Goal: Obtain resource: Obtain resource

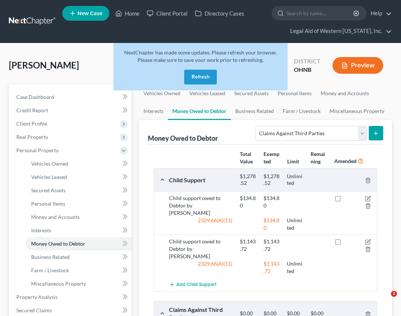
select select "claims_against_third_parties"
click at [199, 75] on button "Refresh" at bounding box center [200, 77] width 33 height 15
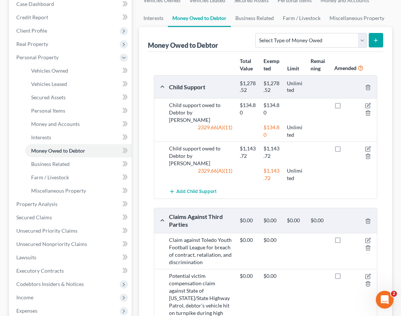
scroll to position [222, 0]
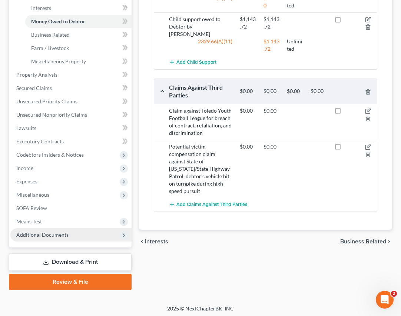
click at [63, 236] on span "Additional Documents" at bounding box center [42, 235] width 52 height 6
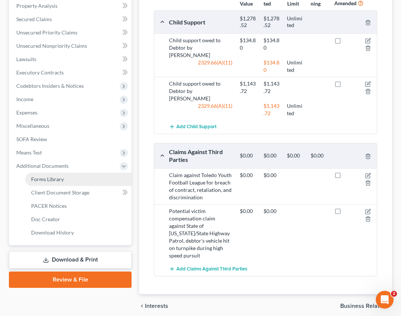
click at [57, 183] on link "Forms Library" at bounding box center [78, 179] width 106 height 13
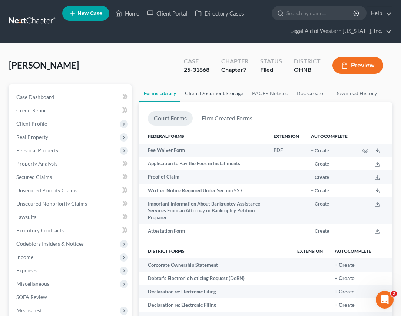
click at [233, 93] on link "Client Document Storage" at bounding box center [213, 93] width 67 height 18
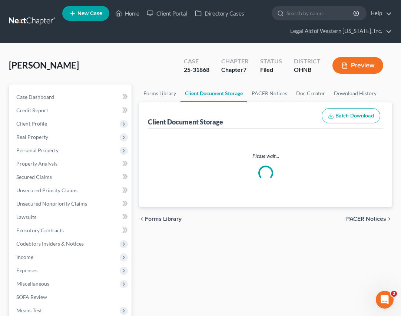
select select "5"
select select "4"
select select "16"
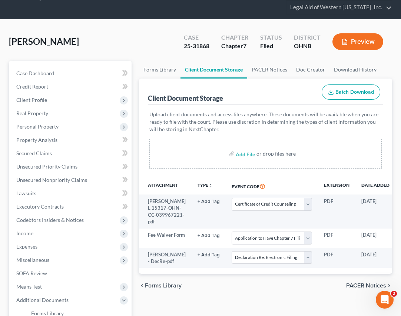
scroll to position [111, 0]
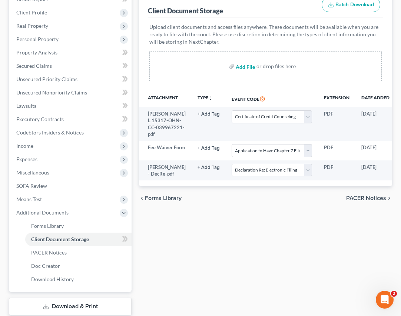
click at [239, 66] on input "file" at bounding box center [245, 66] width 18 height 13
type input "C:\fakepath\[PERSON_NAME] - Paystubs USPS Mar-Aug redacted.pdf"
select select "5"
select select "4"
select select "16"
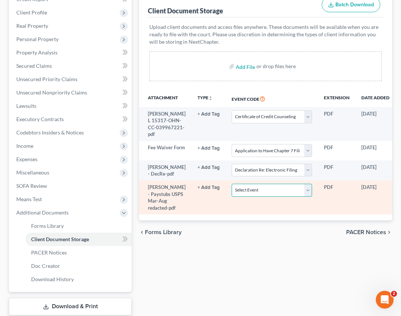
click at [281, 197] on select "Select Event 20 Largest Unsecured Creditors Amended List of Creditors (Fee) Ame…" at bounding box center [272, 190] width 80 height 13
select select "20"
click at [232, 197] on select "Select Event 20 Largest Unsecured Creditors Amended List of Creditors (Fee) Ame…" at bounding box center [272, 190] width 80 height 13
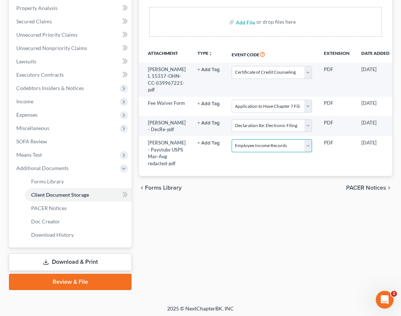
scroll to position [158, 0]
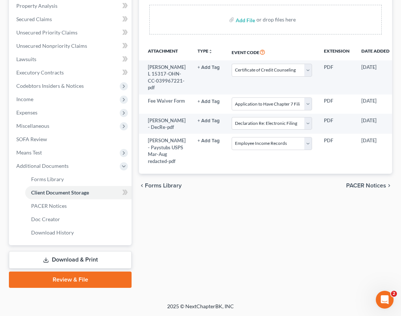
click at [99, 261] on link "Download & Print" at bounding box center [70, 259] width 123 height 17
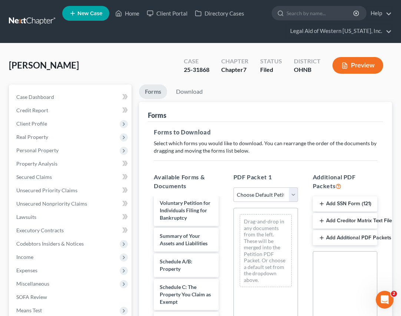
scroll to position [115, 0]
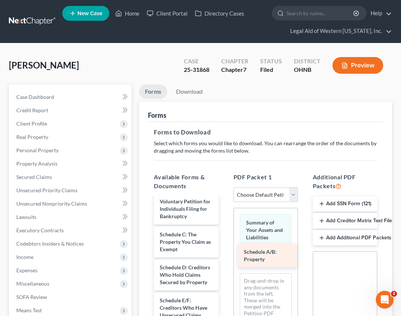
drag, startPoint x: 186, startPoint y: 251, endPoint x: 272, endPoint y: 262, distance: 86.6
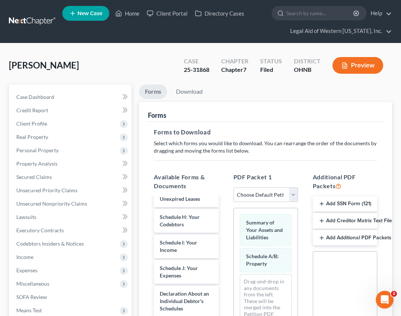
scroll to position [271, 0]
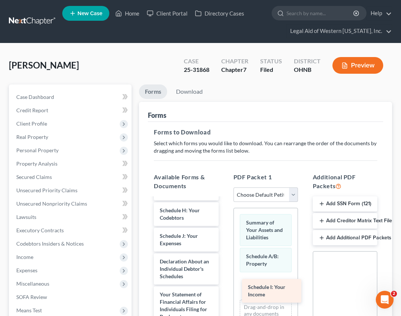
drag, startPoint x: 181, startPoint y: 272, endPoint x: 269, endPoint y: 292, distance: 90.5
click at [224, 293] on div "Schedule I: Your Income [PERSON_NAME] - Paystubs USPS Mar-Aug redacted-pdf [PER…" at bounding box center [186, 222] width 76 height 588
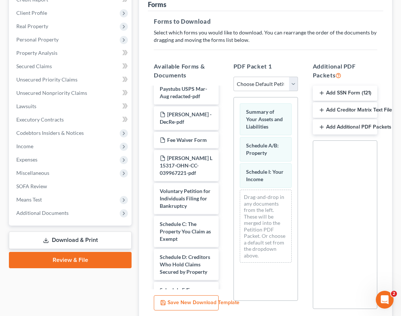
scroll to position [0, 0]
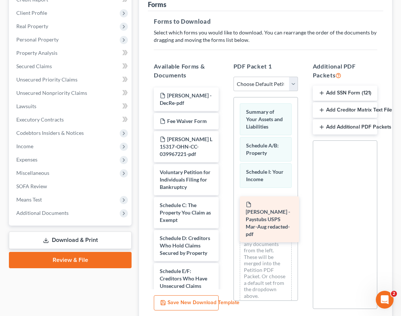
drag, startPoint x: 190, startPoint y: 104, endPoint x: 276, endPoint y: 213, distance: 138.2
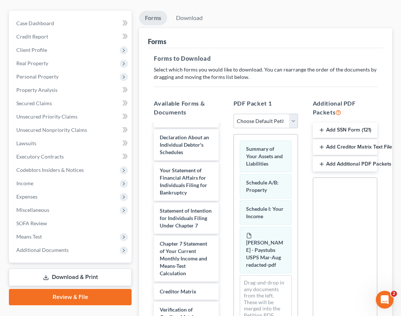
scroll to position [290, 0]
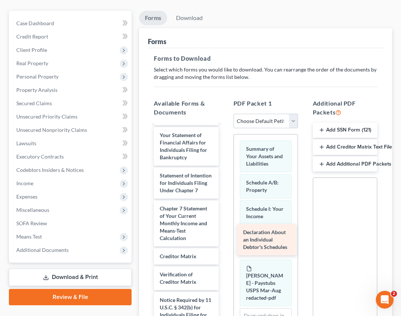
drag, startPoint x: 182, startPoint y: 161, endPoint x: 265, endPoint y: 235, distance: 111.8
click at [224, 235] on div "Declaration About an Individual Debtor's Schedules [PERSON_NAME] - DecRe-pdf Fe…" at bounding box center [186, 95] width 76 height 522
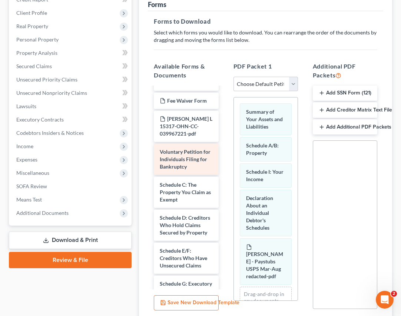
scroll to position [37, 0]
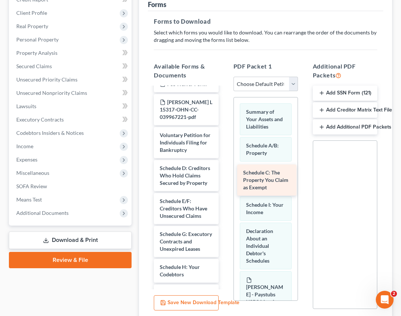
drag, startPoint x: 183, startPoint y: 181, endPoint x: 267, endPoint y: 185, distance: 83.9
click at [224, 185] on div "Schedule C: The Property You Claim as Exempt [PERSON_NAME] - DecRe-pdf Fee Waiv…" at bounding box center [186, 294] width 76 height 489
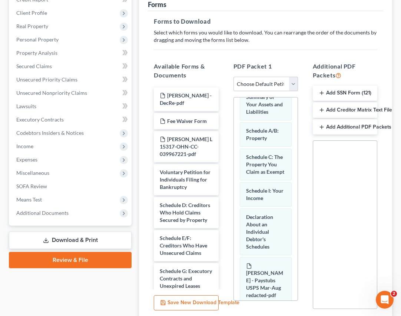
scroll to position [0, 0]
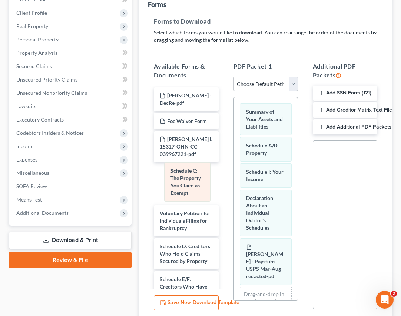
drag, startPoint x: 264, startPoint y: 179, endPoint x: 189, endPoint y: 178, distance: 75.6
click at [234, 178] on div "Schedule C: The Property You Claim as Exempt Summary of Your Assets and Liabili…" at bounding box center [266, 231] width 64 height 268
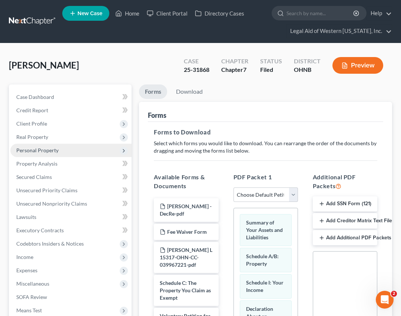
click at [57, 152] on span "Personal Property" at bounding box center [37, 150] width 42 height 6
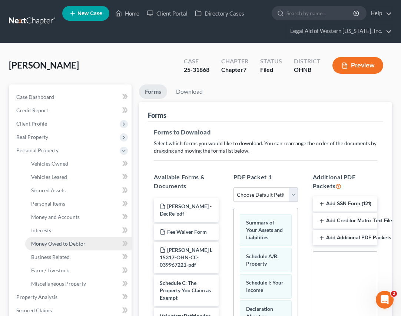
click at [69, 245] on span "Money Owed to Debtor" at bounding box center [58, 243] width 54 height 6
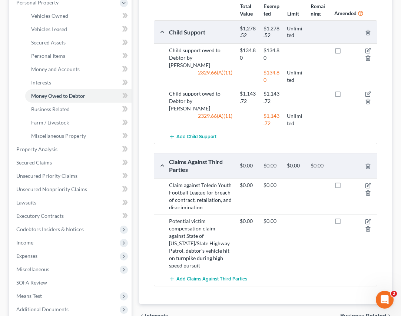
scroll to position [148, 0]
click at [369, 183] on icon "button" at bounding box center [368, 184] width 3 height 3
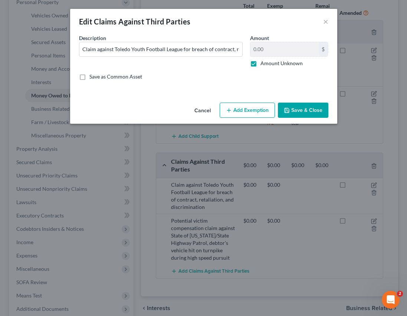
click at [260, 63] on label "Amount Unknown" at bounding box center [281, 63] width 42 height 7
click at [263, 63] on input "Amount Unknown" at bounding box center [265, 62] width 5 height 5
checkbox input "false"
click at [271, 51] on input "0.00" at bounding box center [284, 49] width 69 height 14
type input "1.00"
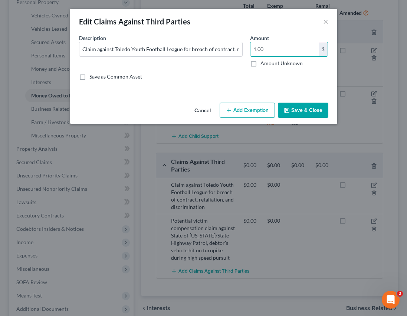
click at [256, 108] on button "Add Exemption" at bounding box center [246, 111] width 55 height 16
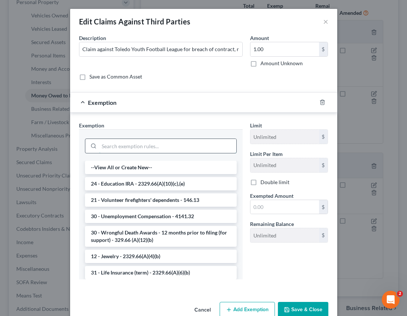
click at [125, 144] on input "search" at bounding box center [167, 146] width 137 height 14
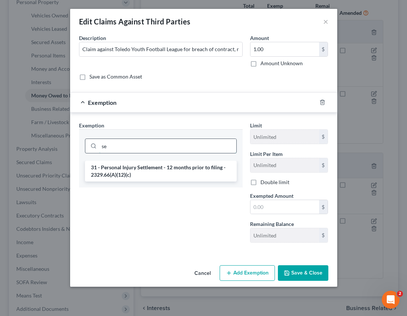
type input "s"
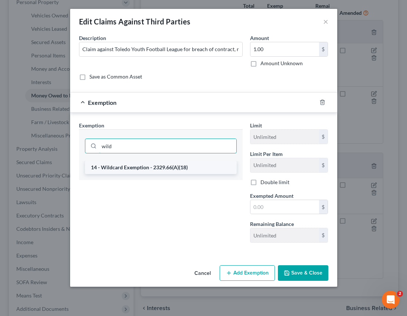
type input "wild"
click at [175, 169] on li "14 - Wildcard Exemption - 2329.66(A)(18)" at bounding box center [161, 167] width 152 height 13
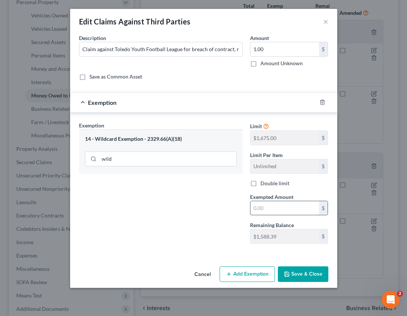
click at [295, 209] on input "text" at bounding box center [284, 208] width 69 height 14
type input "1.00"
click at [302, 274] on button "Save & Close" at bounding box center [303, 274] width 50 height 16
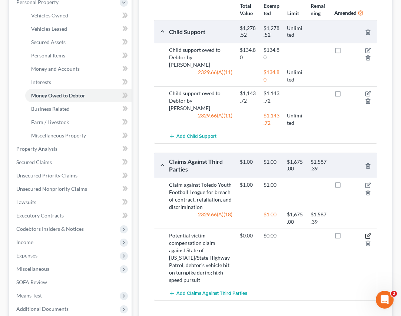
click at [368, 233] on icon "button" at bounding box center [368, 234] width 3 height 3
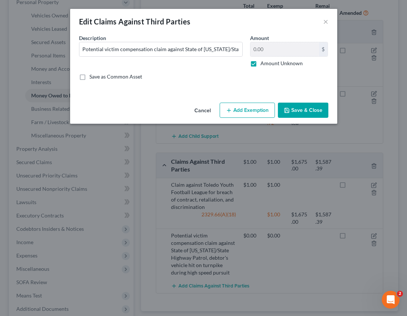
click at [260, 63] on label "Amount Unknown" at bounding box center [281, 63] width 42 height 7
click at [263, 63] on input "Amount Unknown" at bounding box center [265, 62] width 5 height 5
checkbox input "false"
click at [273, 44] on input "0.00" at bounding box center [284, 49] width 69 height 14
type input "1.00"
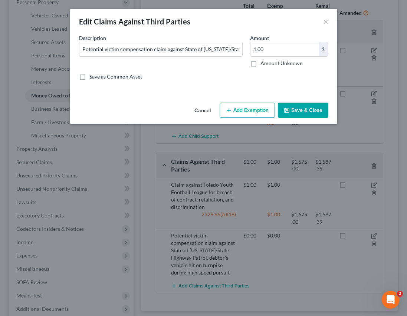
click at [250, 109] on button "Add Exemption" at bounding box center [246, 111] width 55 height 16
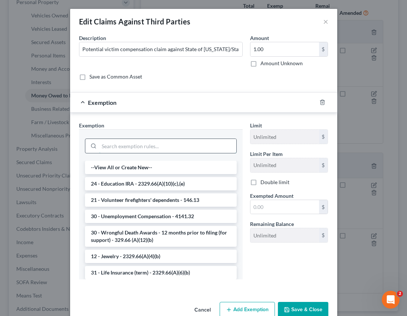
click at [138, 146] on input "search" at bounding box center [167, 146] width 137 height 14
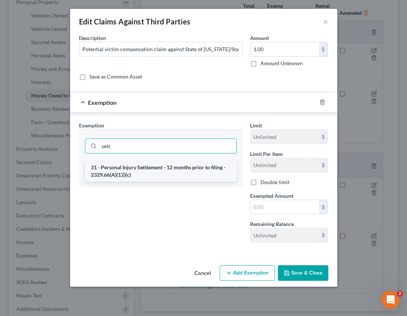
click at [134, 173] on li "31 - Personal Injury Settlement - 12 months prior to filing - 2329.66(A)(12)(c)" at bounding box center [161, 171] width 152 height 21
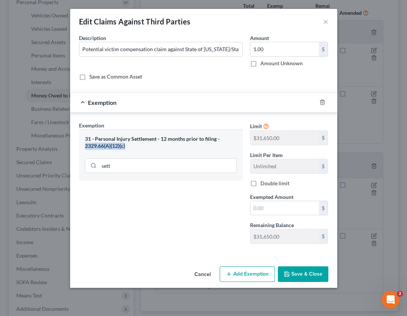
drag, startPoint x: 85, startPoint y: 146, endPoint x: 128, endPoint y: 147, distance: 43.4
click at [128, 147] on div "31 - Personal Injury Settlement - 12 months prior to filing - 2329.66(A)(12)(c)" at bounding box center [161, 143] width 152 height 14
copy div "2329.66(A)(12)(c)"
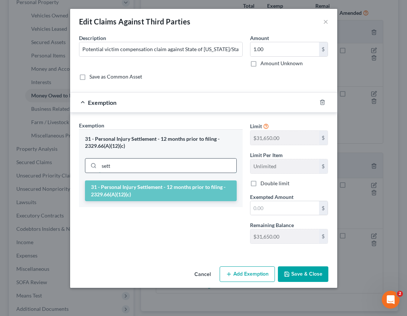
drag, startPoint x: 129, startPoint y: 168, endPoint x: 89, endPoint y: 163, distance: 40.3
click at [89, 163] on div "sett" at bounding box center [161, 165] width 152 height 15
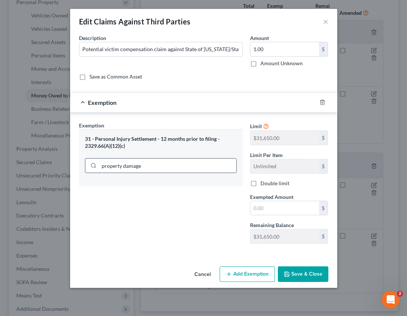
drag, startPoint x: 149, startPoint y: 166, endPoint x: 100, endPoint y: 172, distance: 48.9
click at [100, 172] on input "property damage" at bounding box center [167, 166] width 137 height 14
click at [155, 165] on input "property damage" at bounding box center [167, 166] width 137 height 14
drag, startPoint x: 154, startPoint y: 167, endPoint x: 90, endPoint y: 165, distance: 64.1
click at [90, 165] on div "property damage" at bounding box center [161, 165] width 152 height 15
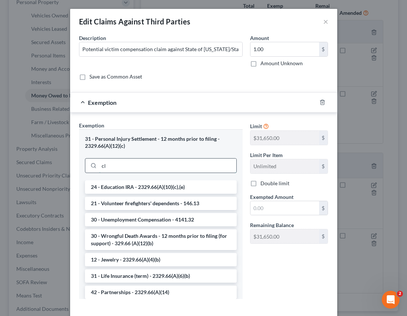
type input "c"
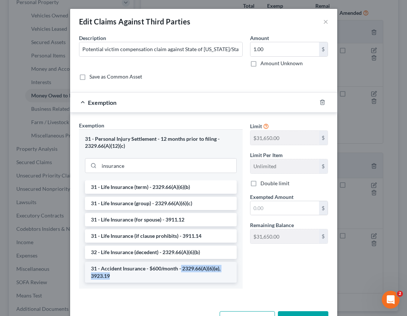
drag, startPoint x: 178, startPoint y: 269, endPoint x: 184, endPoint y: 277, distance: 9.8
click at [184, 277] on li "31 - Accident Insurance - $600/month - 2329.66(A)(6)(e), 3923.19" at bounding box center [161, 272] width 152 height 21
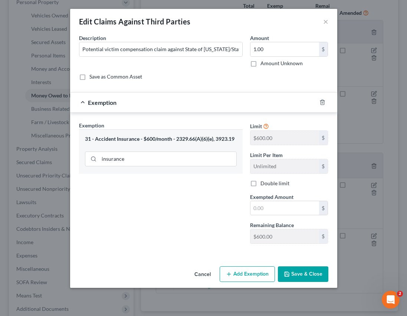
copy li "2329.66(A)(6)(e), 3923.19"
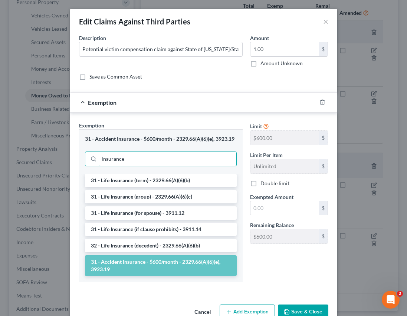
drag, startPoint x: 152, startPoint y: 156, endPoint x: 78, endPoint y: 156, distance: 74.1
click at [79, 157] on div "31 - Accident Insurance - $600/month - 2329.66(A)(6)(e), 3923.19 insurance" at bounding box center [160, 151] width 163 height 44
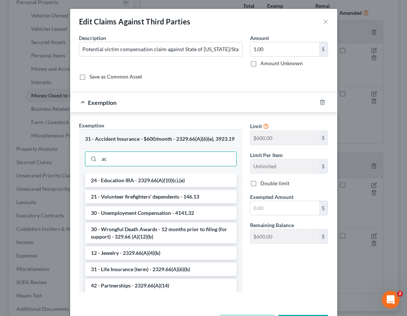
type input "a"
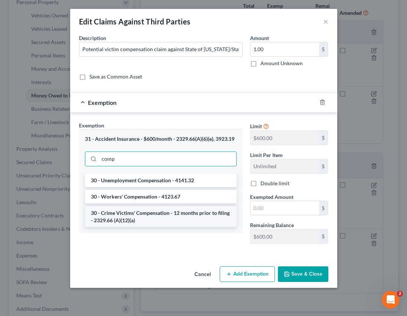
type input "comp"
click at [136, 219] on li "30 - Crime Victims' Compensation - 12 months prior to filing - 2329.66 (A)(12)(…" at bounding box center [161, 216] width 152 height 21
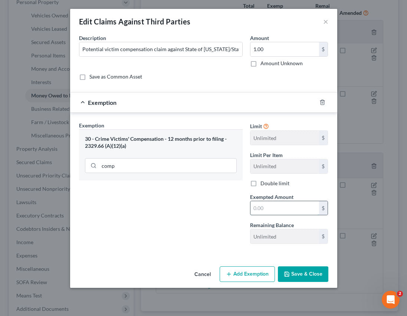
click at [271, 205] on input "text" at bounding box center [284, 208] width 69 height 14
type input "1.00"
click at [308, 273] on button "Save & Close" at bounding box center [303, 274] width 50 height 16
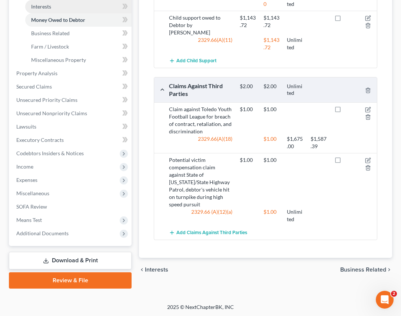
scroll to position [225, 0]
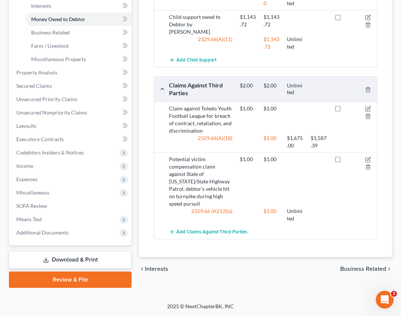
click at [71, 259] on link "Download & Print" at bounding box center [70, 259] width 123 height 17
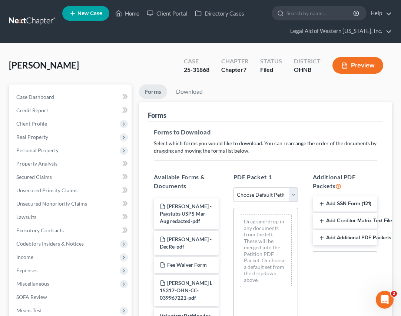
scroll to position [37, 0]
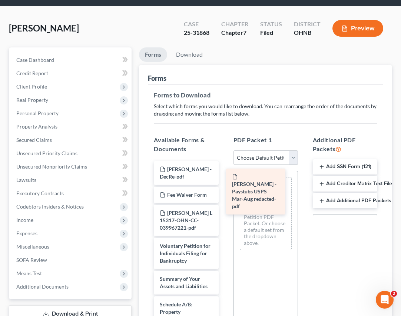
drag, startPoint x: 197, startPoint y: 177, endPoint x: 270, endPoint y: 184, distance: 73.7
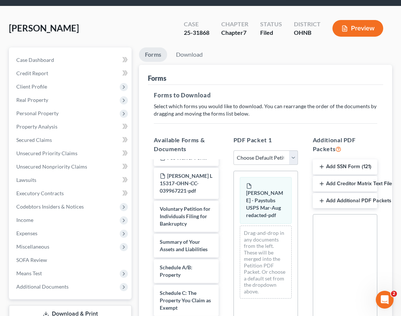
scroll to position [74, 0]
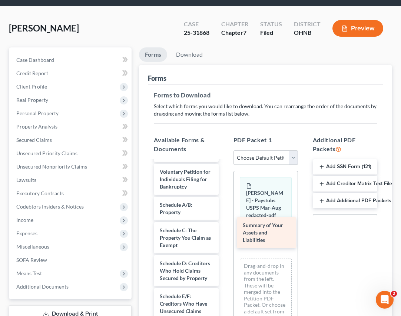
drag, startPoint x: 186, startPoint y: 215, endPoint x: 269, endPoint y: 235, distance: 85.6
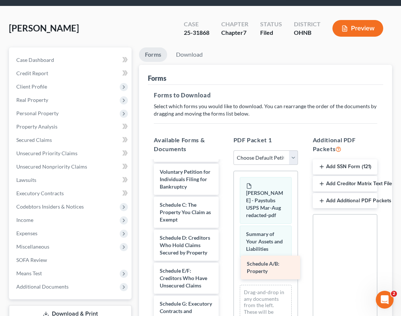
drag, startPoint x: 189, startPoint y: 212, endPoint x: 276, endPoint y: 270, distance: 105.0
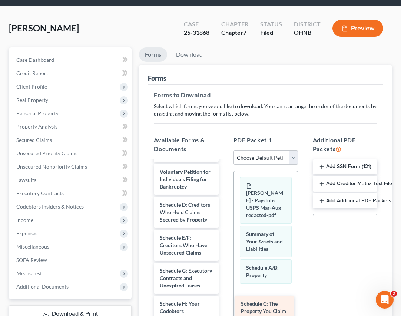
drag, startPoint x: 185, startPoint y: 213, endPoint x: 266, endPoint y: 311, distance: 126.5
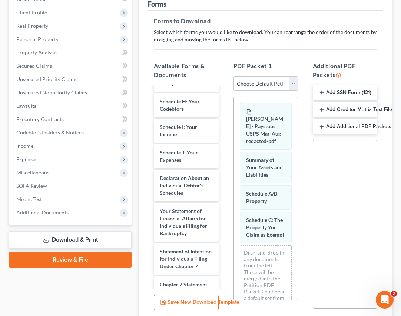
scroll to position [223, 0]
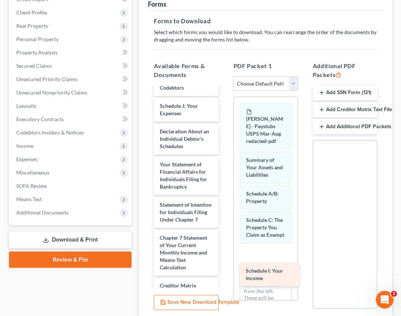
drag, startPoint x: 167, startPoint y: 128, endPoint x: 253, endPoint y: 270, distance: 165.2
click at [224, 270] on div "Schedule I: Your Income [PERSON_NAME] - DecRe-pdf Fee Waiver Form [PERSON_NAME]…" at bounding box center [186, 125] width 76 height 522
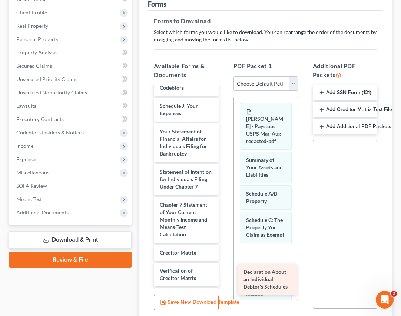
drag, startPoint x: 191, startPoint y: 155, endPoint x: 274, endPoint y: 273, distance: 144.1
click at [224, 273] on div "Declaration About an Individual Debtor's Schedules [PERSON_NAME] - DecRe-pdf Fe…" at bounding box center [186, 108] width 76 height 489
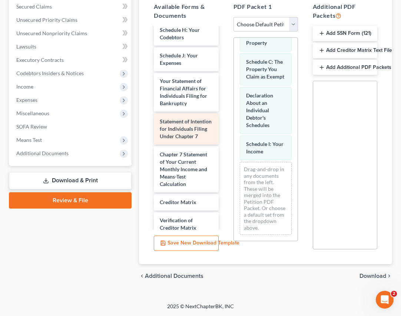
scroll to position [252, 0]
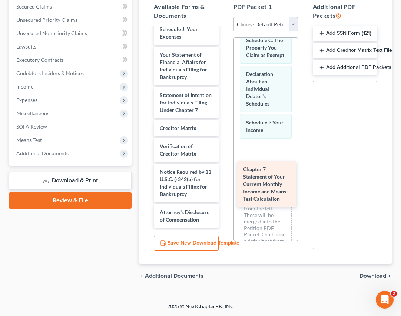
drag, startPoint x: 193, startPoint y: 156, endPoint x: 276, endPoint y: 178, distance: 85.8
click at [224, 178] on div "Chapter 7 Statement of Your Current Monthly Income and Means-Test Calculation […" at bounding box center [186, 7] width 76 height 441
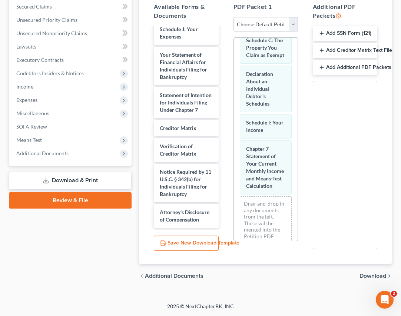
scroll to position [278, 0]
click at [367, 275] on span "Download" at bounding box center [372, 276] width 27 height 6
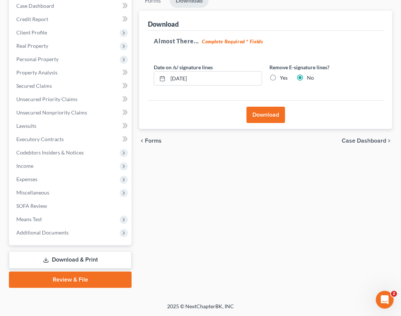
click at [268, 116] on button "Download" at bounding box center [265, 115] width 39 height 16
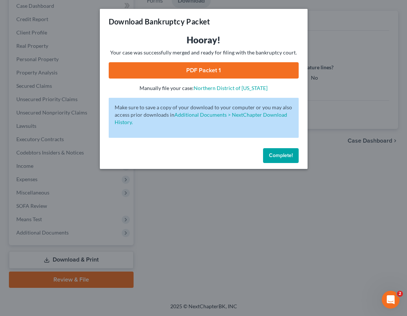
click at [230, 68] on link "PDF Packet 1" at bounding box center [204, 70] width 190 height 16
click at [278, 157] on span "Complete!" at bounding box center [281, 155] width 24 height 6
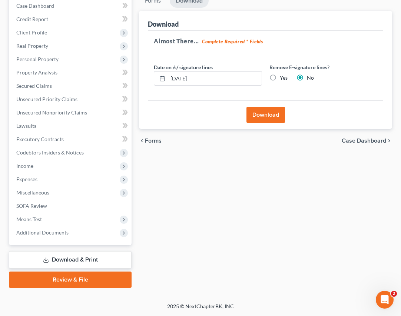
click at [76, 260] on link "Download & Print" at bounding box center [70, 259] width 123 height 17
click at [77, 258] on link "Download & Print" at bounding box center [70, 259] width 123 height 17
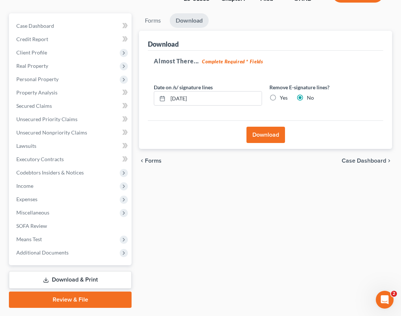
scroll to position [54, 0]
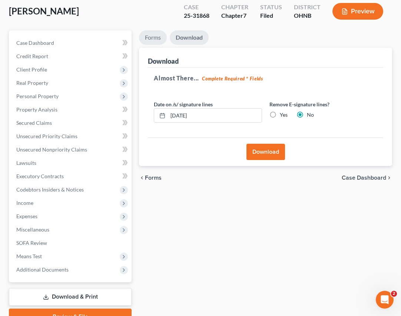
click at [153, 39] on link "Forms" at bounding box center [153, 37] width 28 height 14
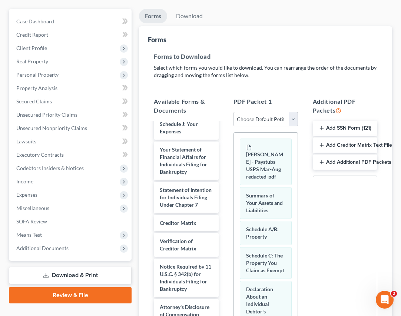
scroll to position [76, 0]
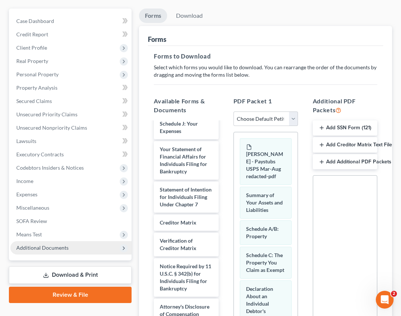
click at [52, 252] on span "Additional Documents" at bounding box center [70, 247] width 121 height 13
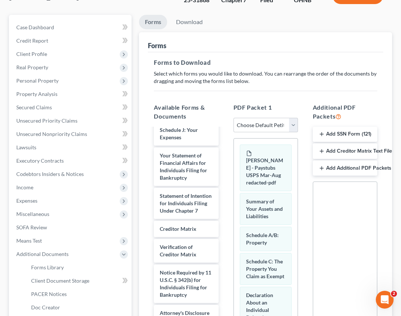
scroll to position [22, 0]
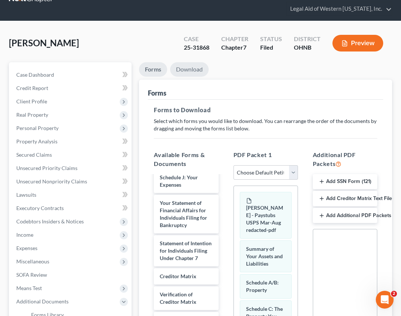
click at [189, 71] on link "Download" at bounding box center [189, 69] width 39 height 14
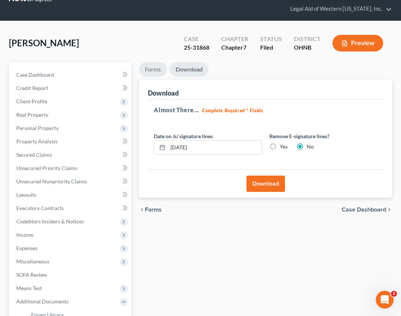
click at [152, 69] on link "Forms" at bounding box center [153, 69] width 28 height 14
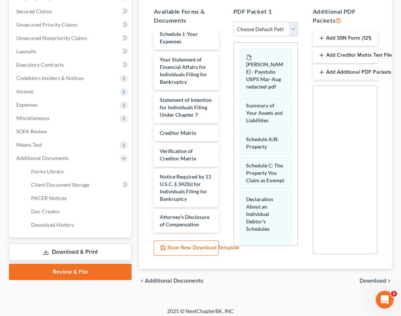
scroll to position [170, 0]
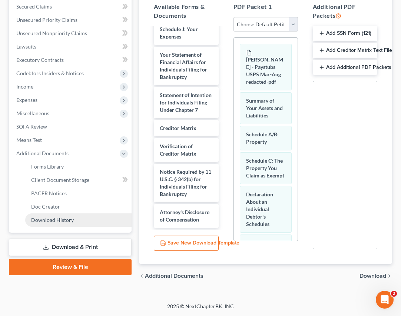
click at [55, 216] on link "Download History" at bounding box center [78, 219] width 106 height 13
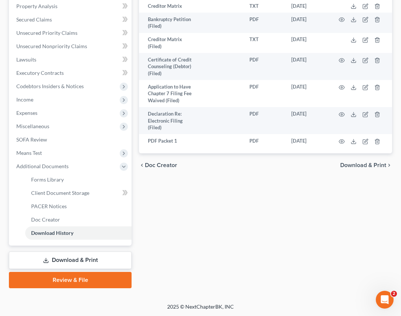
scroll to position [158, 0]
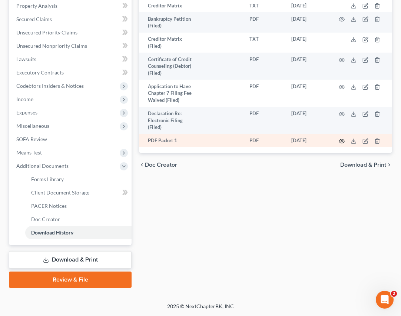
click at [342, 142] on circle "button" at bounding box center [341, 140] width 1 height 1
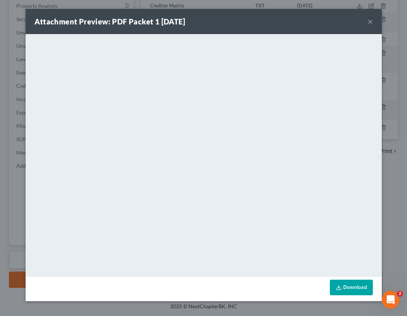
click at [371, 20] on button "×" at bounding box center [369, 21] width 5 height 9
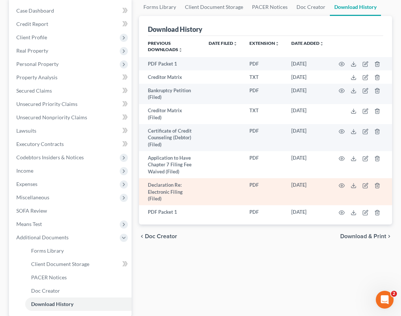
scroll to position [84, 0]
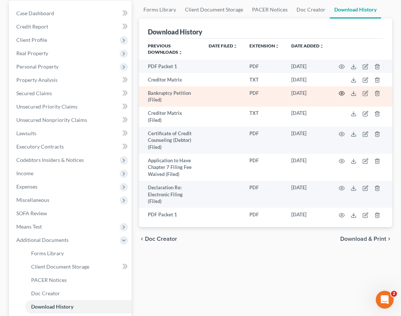
click at [342, 92] on icon "button" at bounding box center [342, 93] width 6 height 6
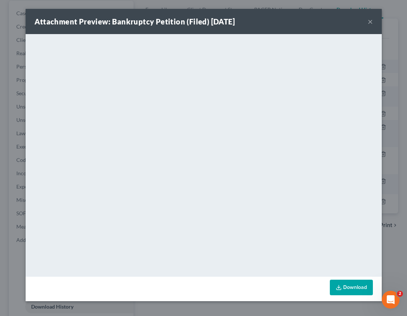
click at [369, 20] on button "×" at bounding box center [369, 21] width 5 height 9
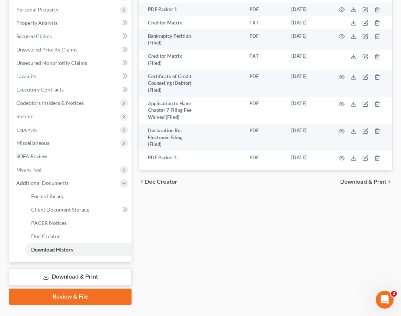
scroll to position [158, 0]
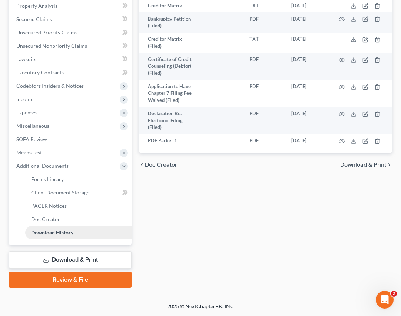
click at [70, 230] on span "Download History" at bounding box center [52, 232] width 42 height 6
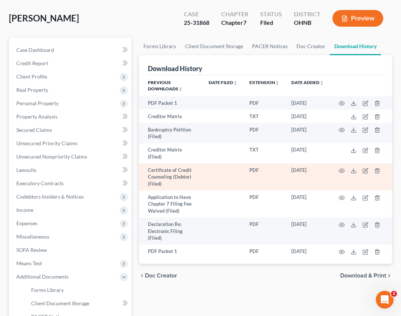
scroll to position [47, 0]
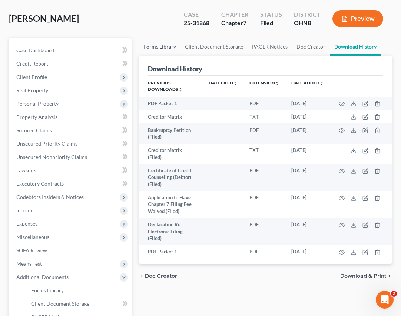
click at [166, 43] on link "Forms Library" at bounding box center [160, 47] width 42 height 18
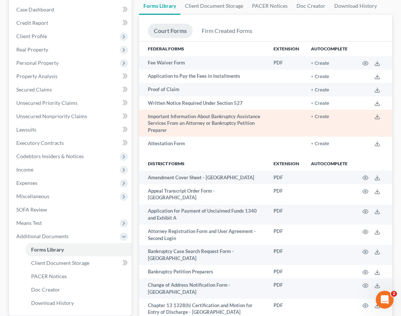
scroll to position [111, 0]
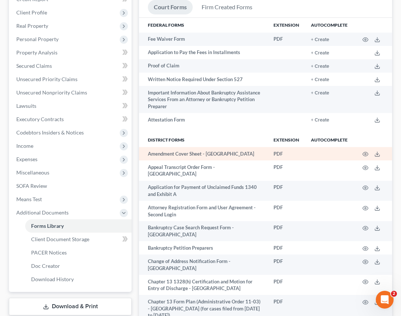
click at [188, 156] on td "Amendment Cover Sheet - [GEOGRAPHIC_DATA]" at bounding box center [203, 153] width 129 height 13
click at [378, 153] on icon at bounding box center [377, 154] width 6 height 6
click at [365, 153] on icon "button" at bounding box center [365, 154] width 6 height 6
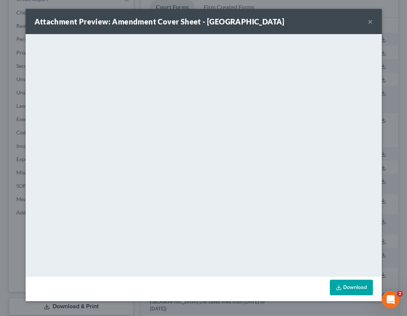
click at [368, 21] on button "×" at bounding box center [369, 21] width 5 height 9
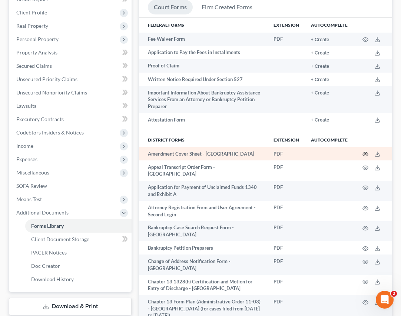
click at [365, 153] on icon "button" at bounding box center [365, 154] width 6 height 6
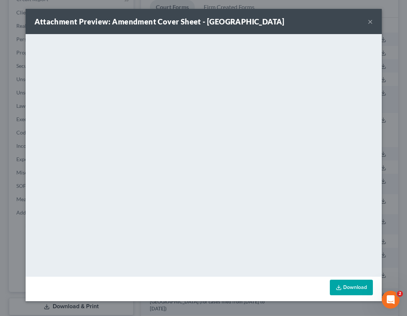
click at [369, 21] on button "×" at bounding box center [369, 21] width 5 height 9
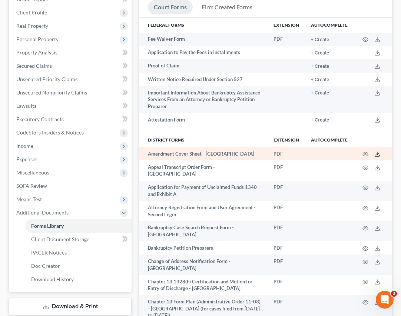
click at [375, 154] on icon at bounding box center [377, 154] width 6 height 6
